Goal: Task Accomplishment & Management: Manage account settings

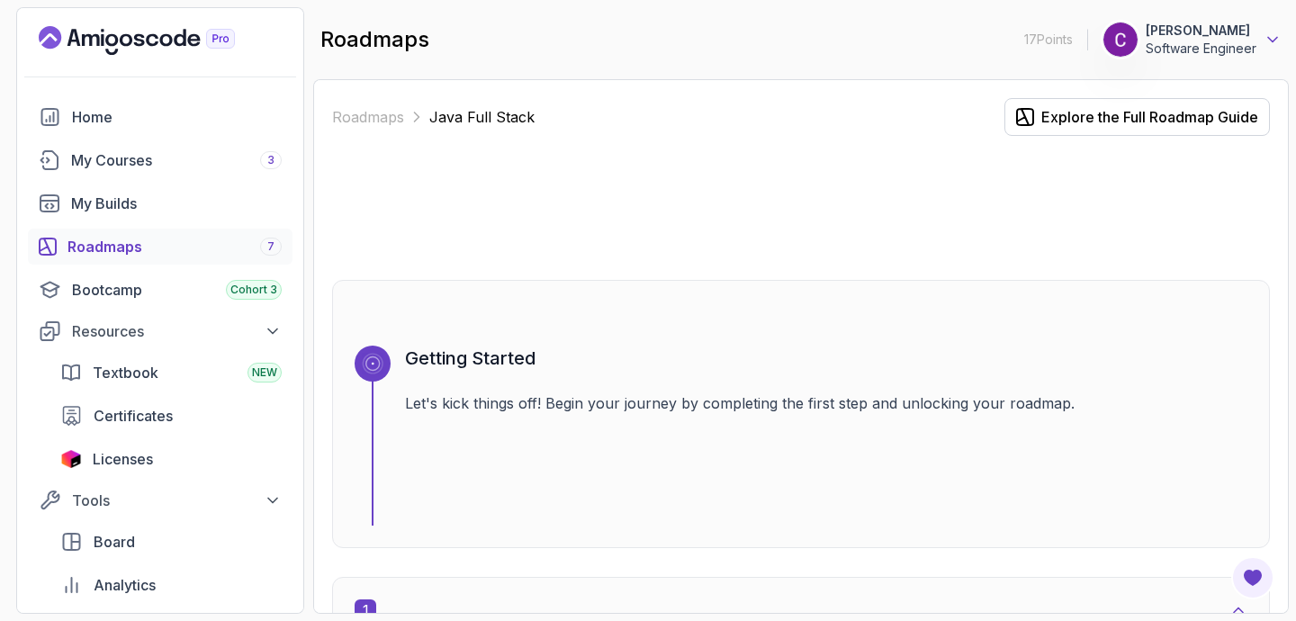
click at [1269, 41] on icon at bounding box center [1272, 40] width 18 height 18
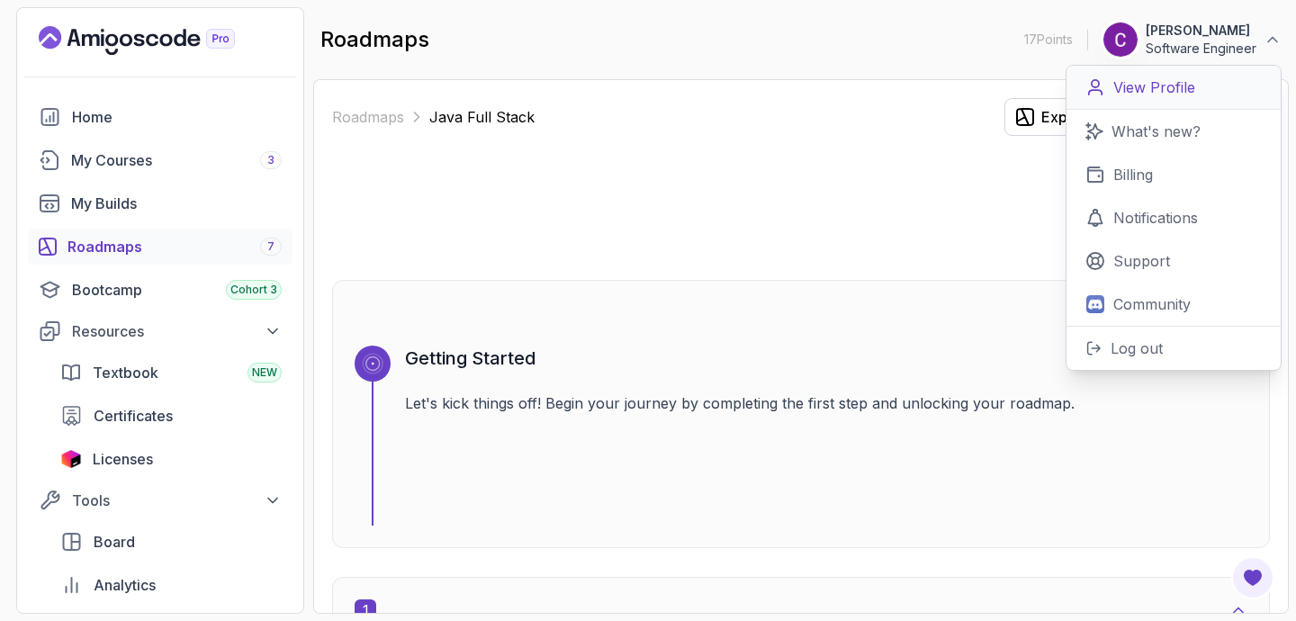
click at [1167, 84] on p "View Profile" at bounding box center [1154, 87] width 82 height 22
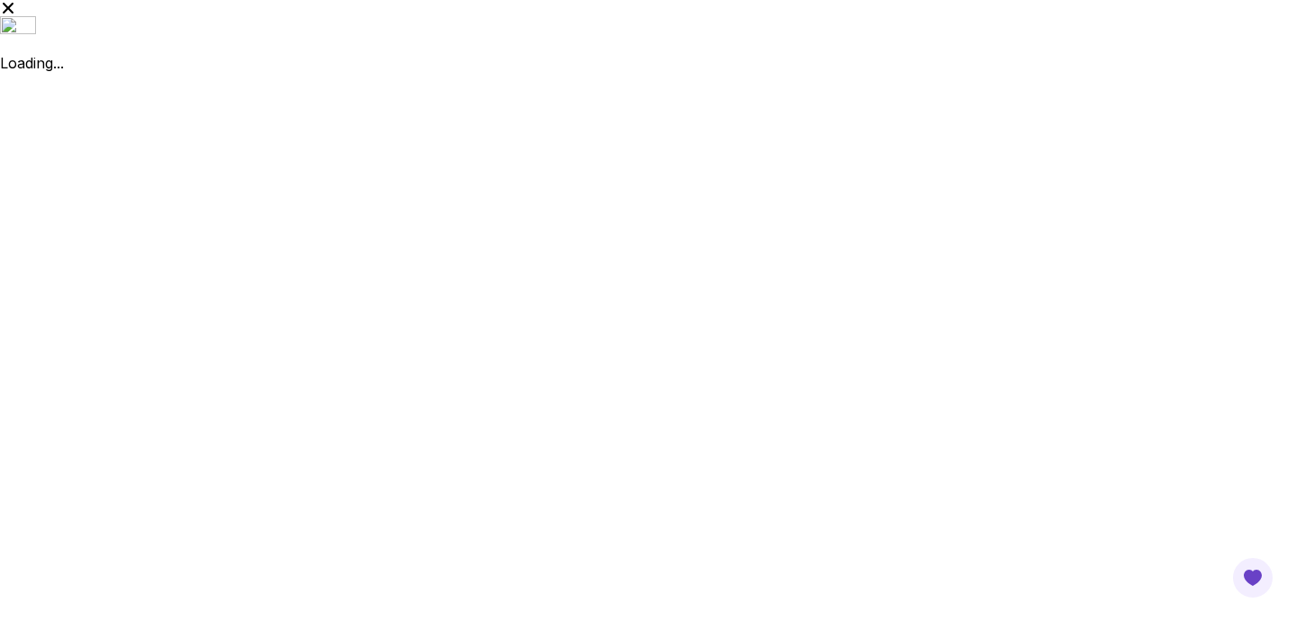
type input "Software Engineer"
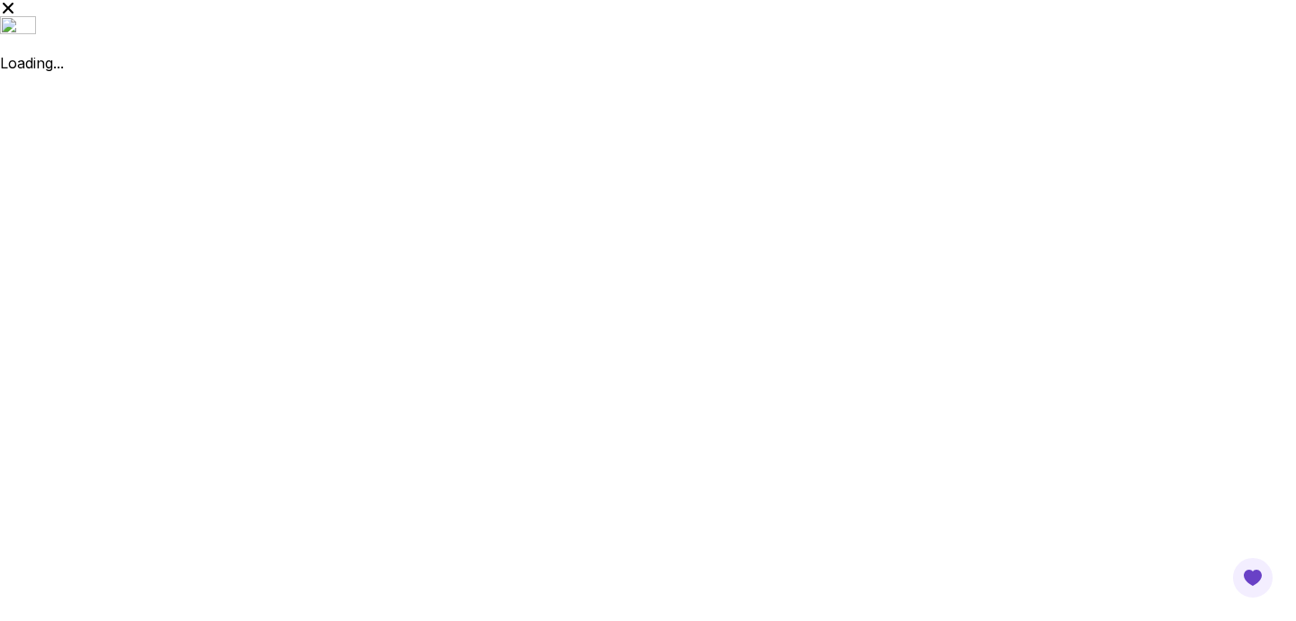
drag, startPoint x: 647, startPoint y: 124, endPoint x: 638, endPoint y: 137, distance: 15.5
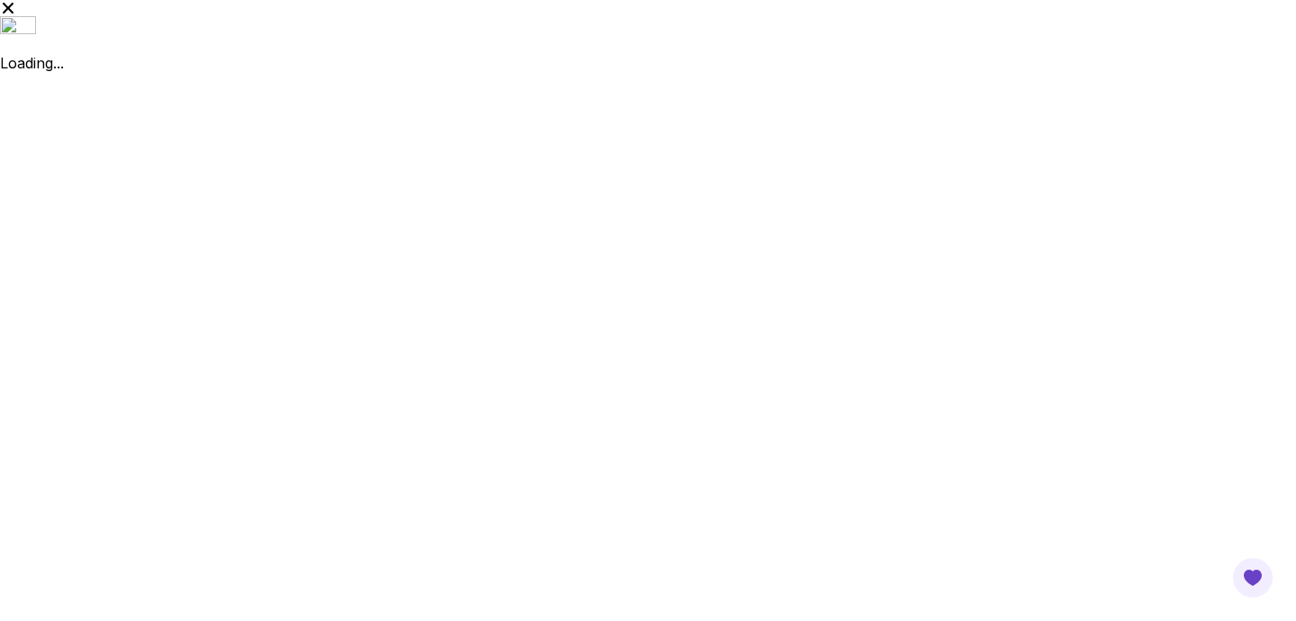
drag, startPoint x: 614, startPoint y: 150, endPoint x: 608, endPoint y: -131, distance: 281.6
